Goal: Task Accomplishment & Management: Complete application form

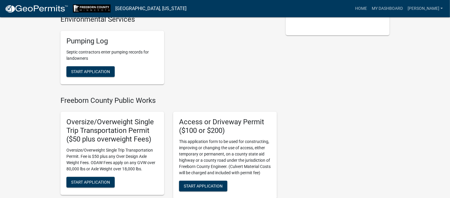
scroll to position [148, 0]
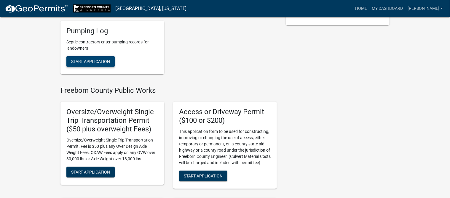
click at [84, 59] on span "Start Application" at bounding box center [90, 61] width 39 height 5
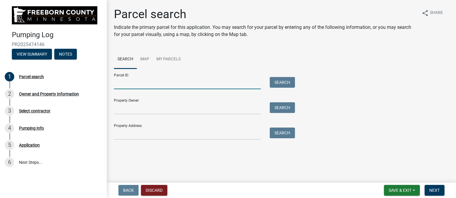
click at [161, 85] on input "Parcel ID:" at bounding box center [187, 83] width 147 height 12
type input "340690280"
click at [282, 80] on button "Search" at bounding box center [282, 82] width 25 height 11
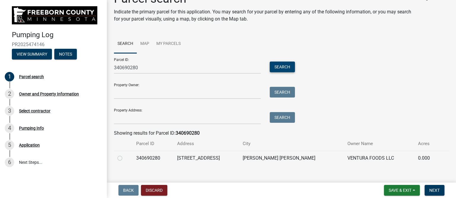
scroll to position [24, 0]
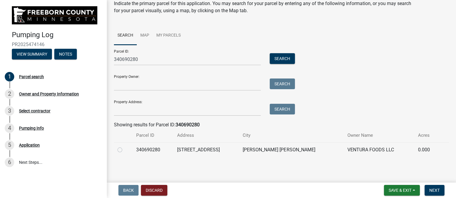
click at [125, 146] on label at bounding box center [125, 146] width 0 height 0
click at [125, 148] on input "radio" at bounding box center [127, 148] width 4 height 4
radio input "true"
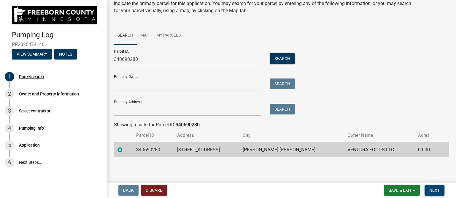
click at [440, 189] on button "Next" at bounding box center [435, 190] width 20 height 11
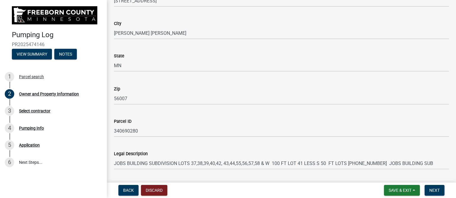
scroll to position [357, 0]
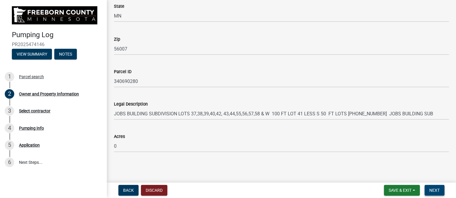
click at [434, 190] on span "Next" at bounding box center [434, 190] width 10 height 5
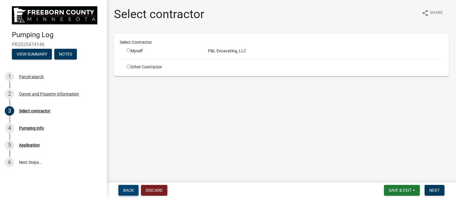
click at [131, 189] on span "Back" at bounding box center [128, 190] width 11 height 5
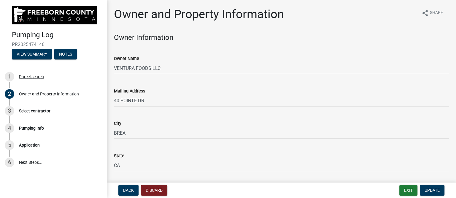
click at [129, 189] on span "Back" at bounding box center [128, 190] width 11 height 5
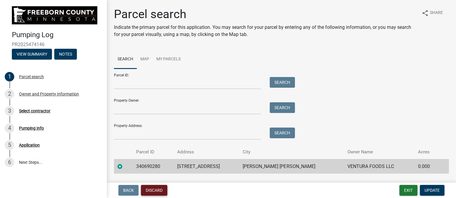
click at [160, 190] on button "Discard" at bounding box center [154, 190] width 26 height 11
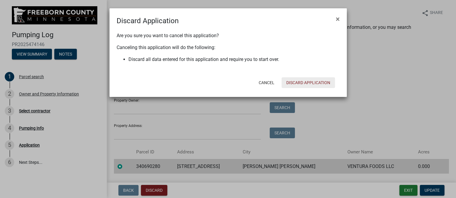
click at [300, 81] on button "Discard Application" at bounding box center [308, 82] width 53 height 11
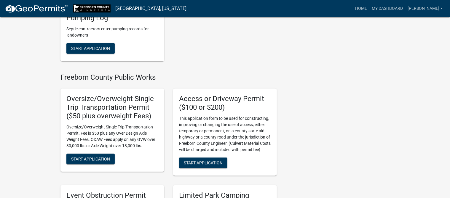
scroll to position [111, 0]
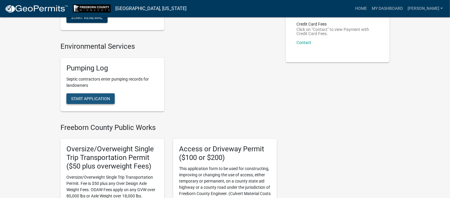
click at [101, 98] on span "Start Application" at bounding box center [90, 98] width 39 height 5
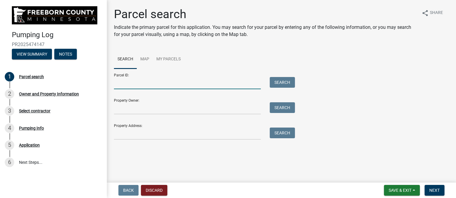
click at [144, 86] on input "Parcel ID:" at bounding box center [187, 83] width 147 height 12
type input "340690280"
click at [282, 82] on button "Search" at bounding box center [282, 82] width 25 height 11
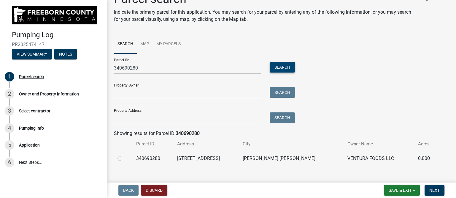
scroll to position [24, 0]
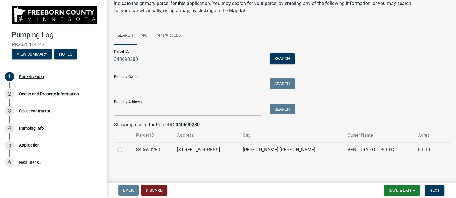
click at [125, 146] on label at bounding box center [125, 146] width 0 height 0
click at [125, 149] on input "radio" at bounding box center [127, 148] width 4 height 4
radio input "true"
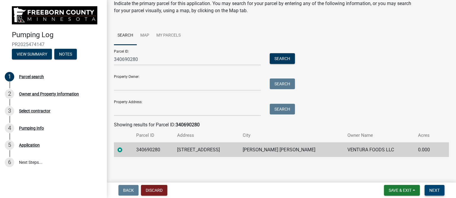
click at [432, 188] on span "Next" at bounding box center [434, 190] width 10 height 5
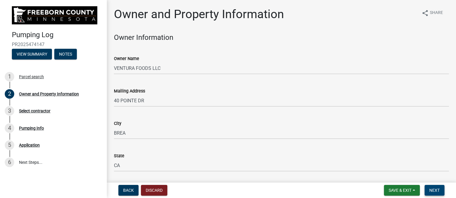
click at [429, 188] on span "Next" at bounding box center [434, 190] width 10 height 5
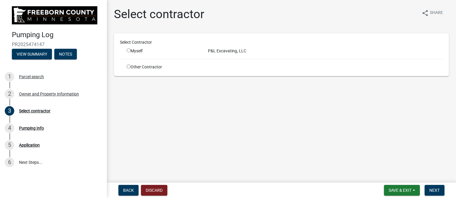
click at [163, 53] on div "Myself" at bounding box center [163, 51] width 72 height 6
click at [139, 53] on div "Myself" at bounding box center [163, 51] width 72 height 6
click at [128, 50] on input "radio" at bounding box center [129, 50] width 4 height 4
radio input "true"
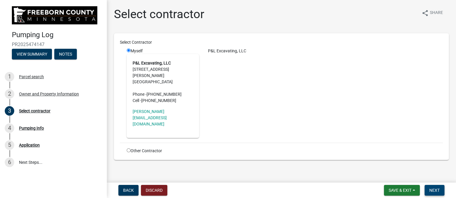
click at [438, 190] on span "Next" at bounding box center [434, 190] width 10 height 5
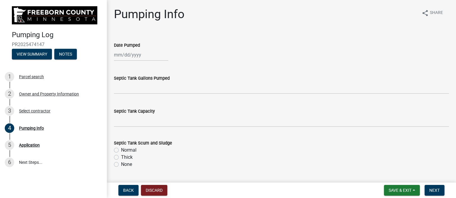
click at [126, 53] on div at bounding box center [141, 55] width 54 height 12
select select "9"
select select "2025"
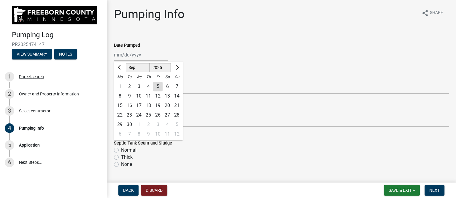
click at [148, 86] on div "4" at bounding box center [148, 86] width 9 height 9
type input "[DATE]"
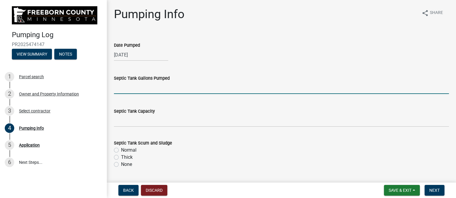
click at [147, 88] on input "text" at bounding box center [281, 88] width 335 height 12
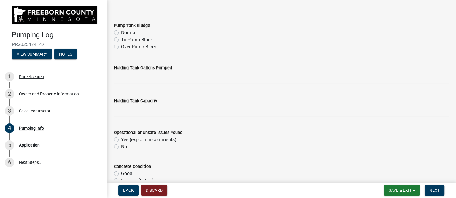
scroll to position [260, 0]
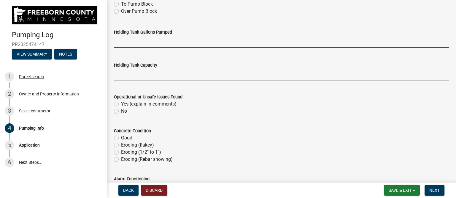
click at [135, 42] on input "text" at bounding box center [281, 42] width 335 height 12
type input "300"
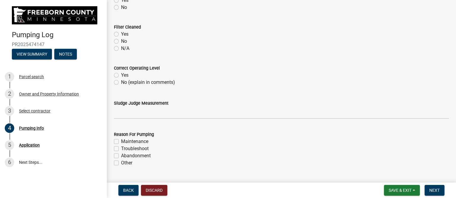
scroll to position [519, 0]
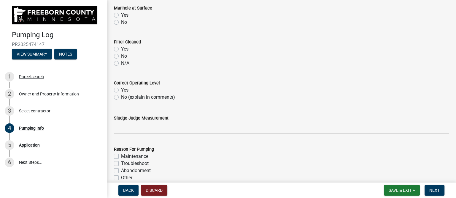
click at [127, 90] on label "Yes" at bounding box center [124, 89] width 7 height 7
click at [125, 90] on input "Yes" at bounding box center [123, 88] width 4 height 4
radio input "true"
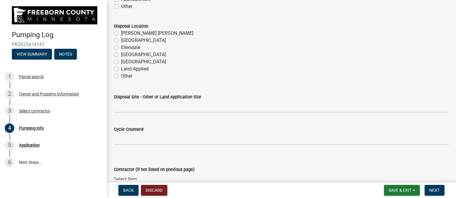
scroll to position [705, 0]
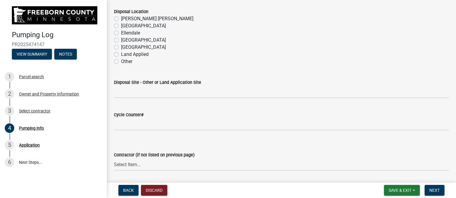
click at [129, 18] on label "[PERSON_NAME] [PERSON_NAME]" at bounding box center [157, 18] width 72 height 7
click at [125, 18] on input "[PERSON_NAME] [PERSON_NAME]" at bounding box center [123, 17] width 4 height 4
radio input "true"
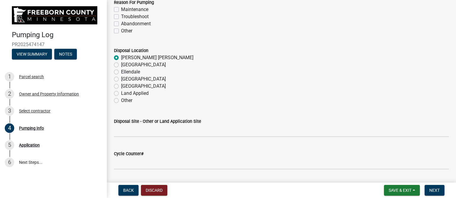
scroll to position [630, 0]
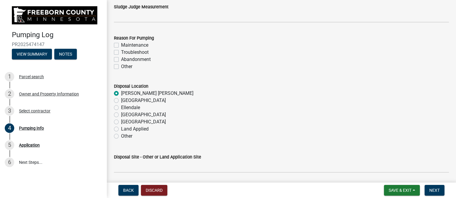
click at [124, 42] on label "Maintenance" at bounding box center [134, 45] width 27 height 7
click at [124, 42] on input "Maintenance" at bounding box center [123, 44] width 4 height 4
checkbox input "true"
checkbox input "false"
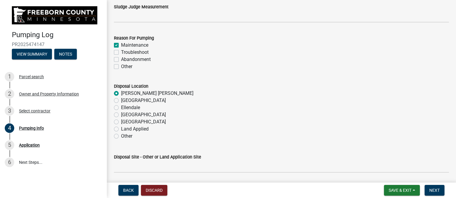
checkbox input "false"
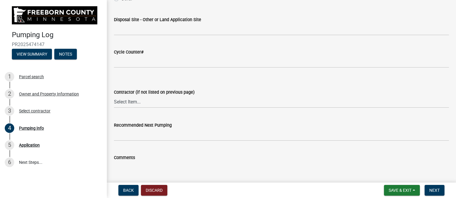
scroll to position [778, 0]
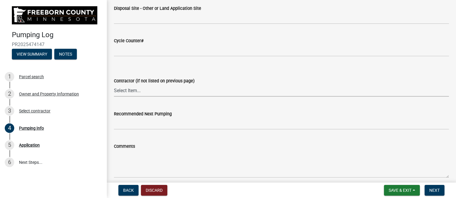
click at [133, 89] on select "Select Item... P & L Excavating Precision Septic Services [PERSON_NAME] Excavat…" at bounding box center [281, 90] width 335 height 12
click at [114, 84] on select "Select Item... P & L Excavating Precision Septic Services [PERSON_NAME] Excavat…" at bounding box center [281, 90] width 335 height 12
select select "a4b440af-86cc-4e74-8744-b4ec83ffff55"
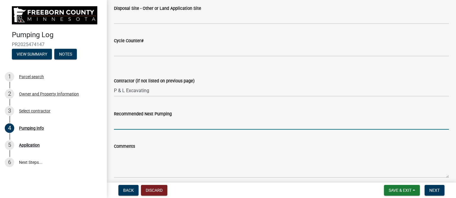
click at [137, 124] on input "Recommended Next Pumping" at bounding box center [281, 123] width 335 height 12
type input "as needed"
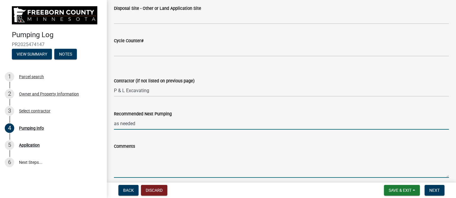
click at [141, 173] on textarea "Comments" at bounding box center [281, 164] width 335 height 28
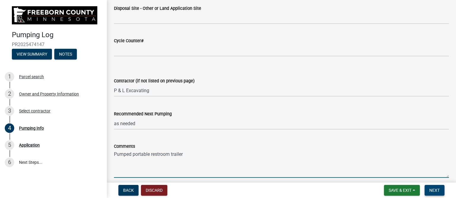
type textarea "Pumped portable restroom trailer"
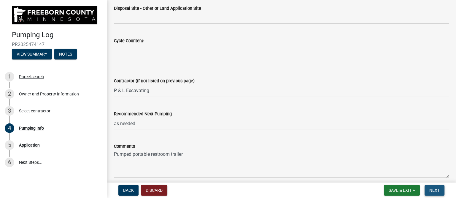
click at [439, 190] on span "Next" at bounding box center [434, 190] width 10 height 5
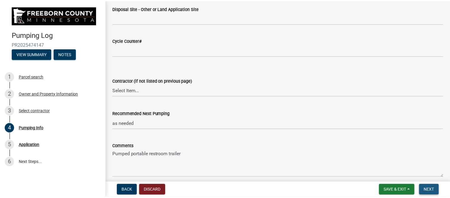
scroll to position [0, 0]
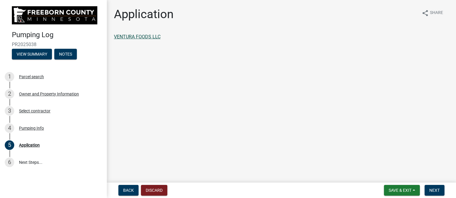
click at [157, 37] on link "VENTURA FOODS LLC" at bounding box center [137, 37] width 47 height 6
click at [435, 188] on span "Next" at bounding box center [434, 190] width 10 height 5
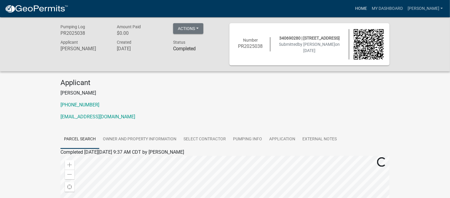
click at [366, 8] on link "Home" at bounding box center [361, 8] width 17 height 11
